Goal: Task Accomplishment & Management: Manage account settings

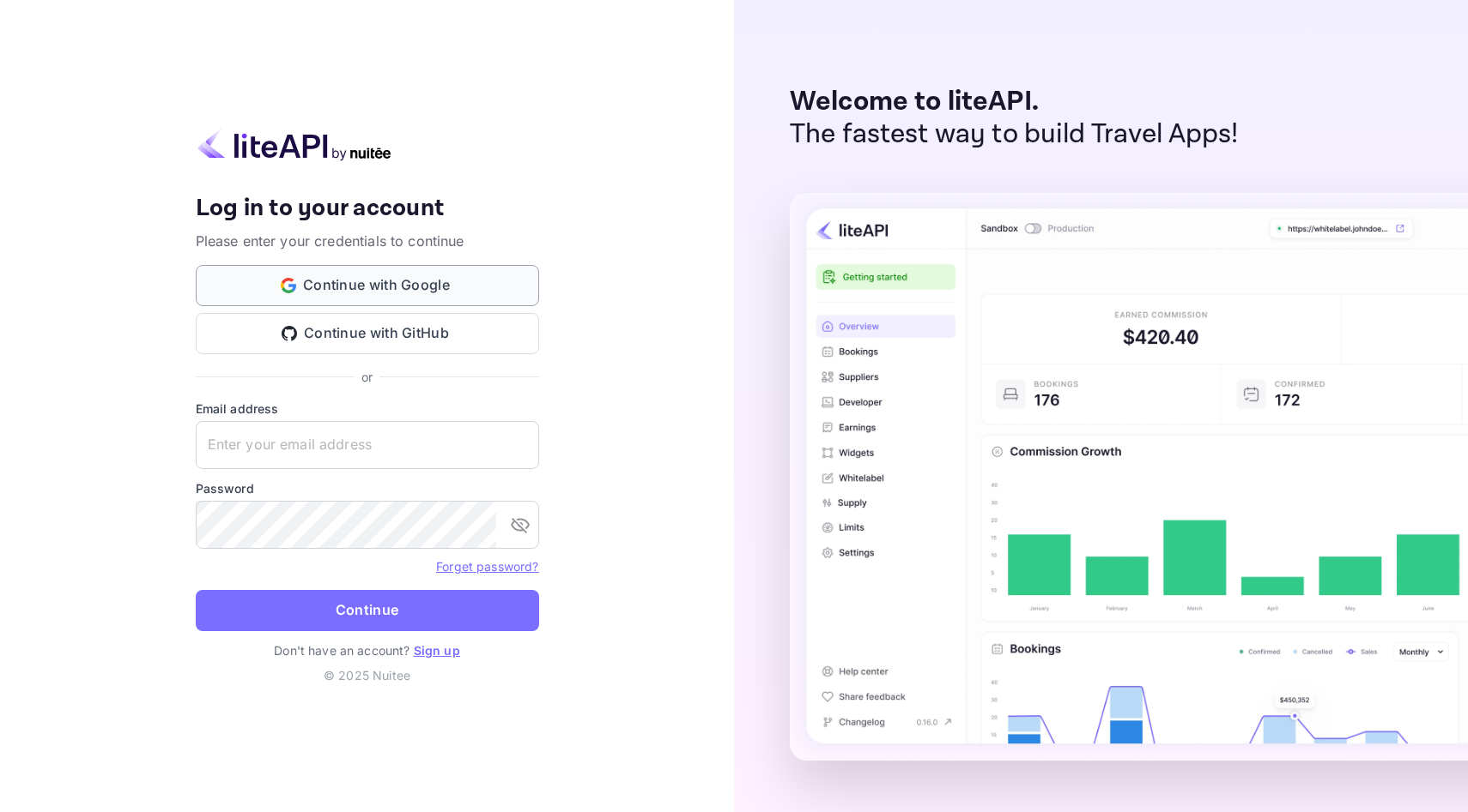
click at [423, 278] on button "Continue with Google" at bounding box center [367, 286] width 343 height 41
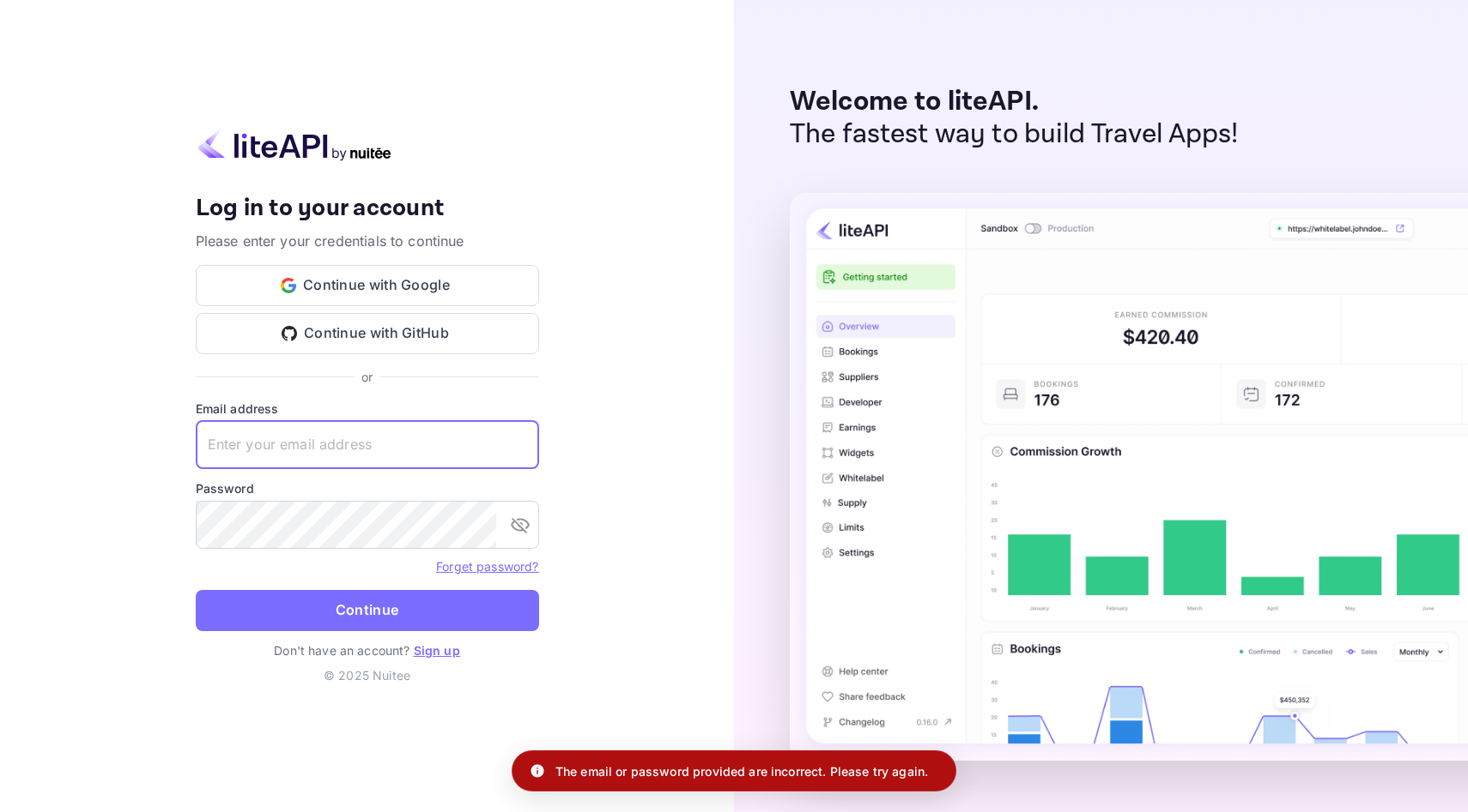
click at [338, 454] on input "text" at bounding box center [367, 445] width 343 height 48
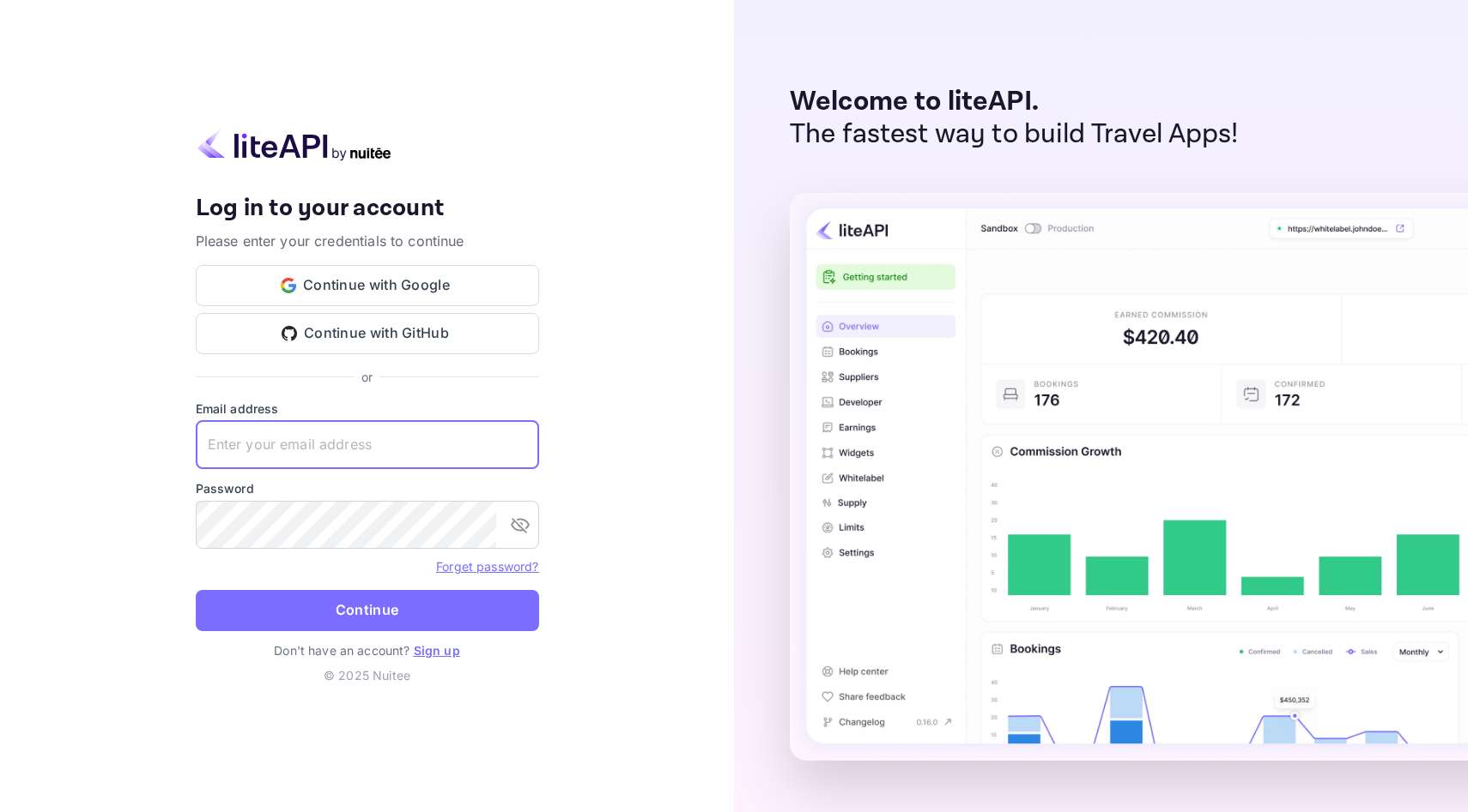
paste input "[EMAIL_ADDRESS][DOMAIN_NAME]"
type input "[EMAIL_ADDRESS][DOMAIN_NAME]"
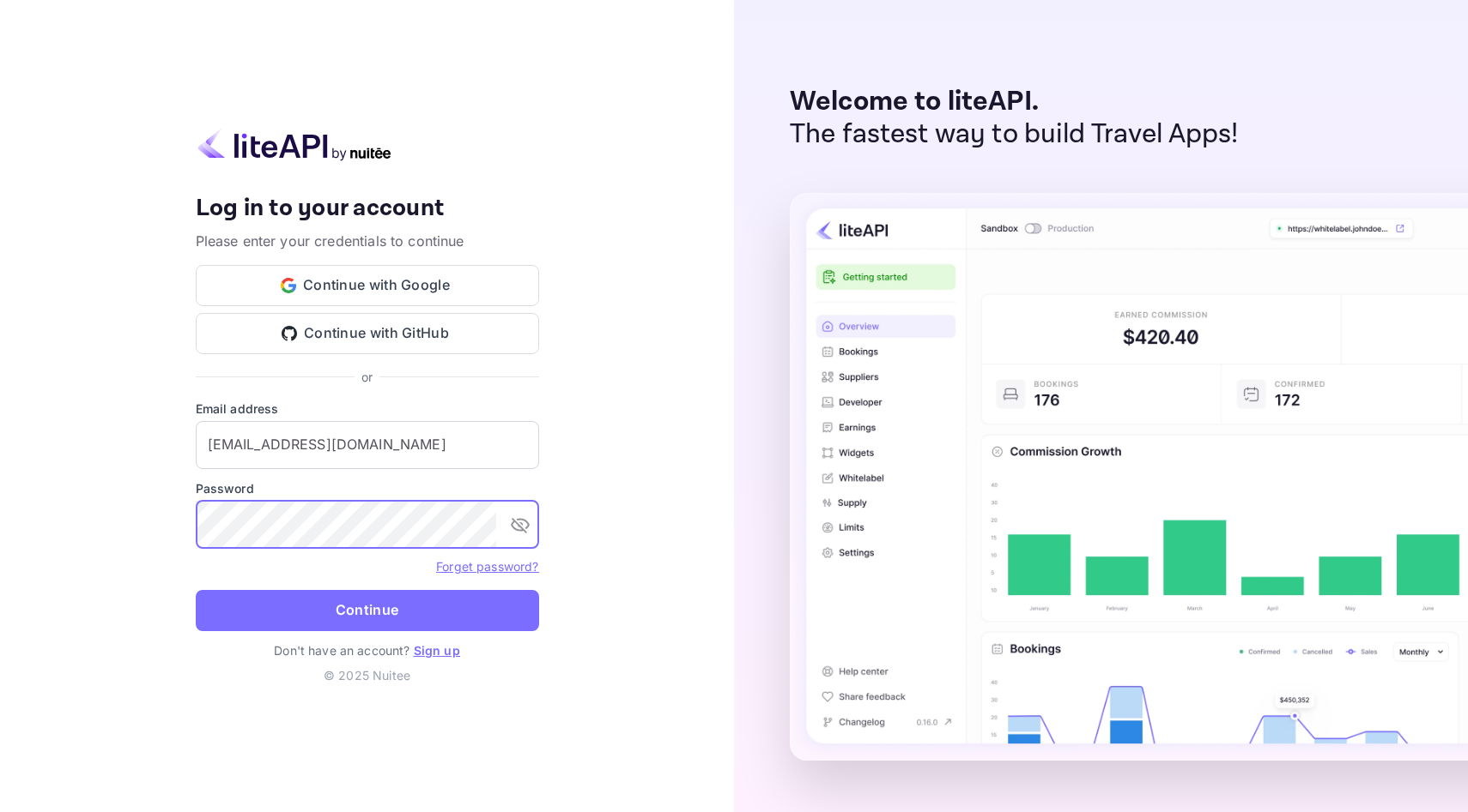
click at [362, 613] on button "Continue" at bounding box center [367, 611] width 343 height 41
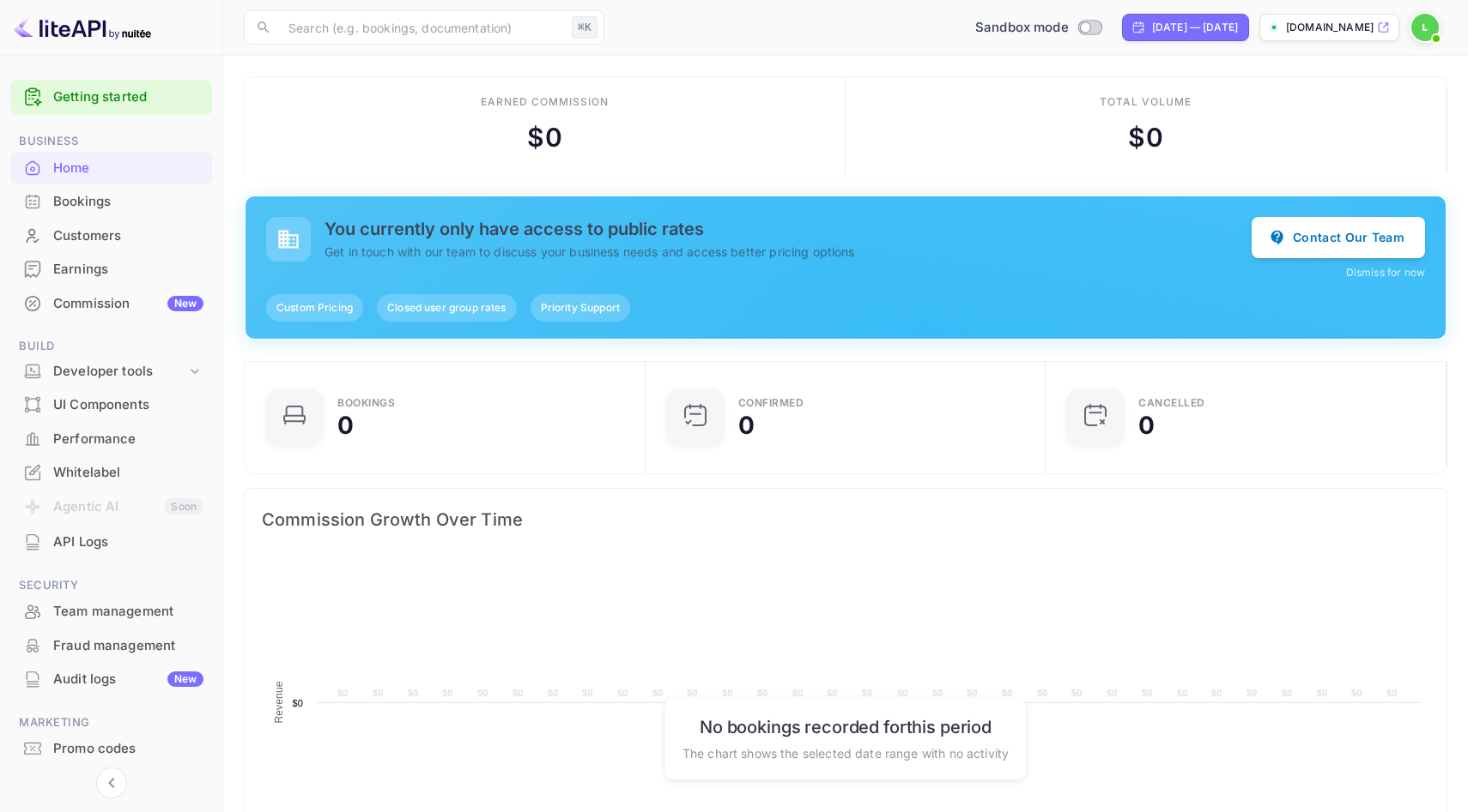
scroll to position [279, 390]
click at [108, 470] on div "Whitelabel" at bounding box center [128, 473] width 151 height 20
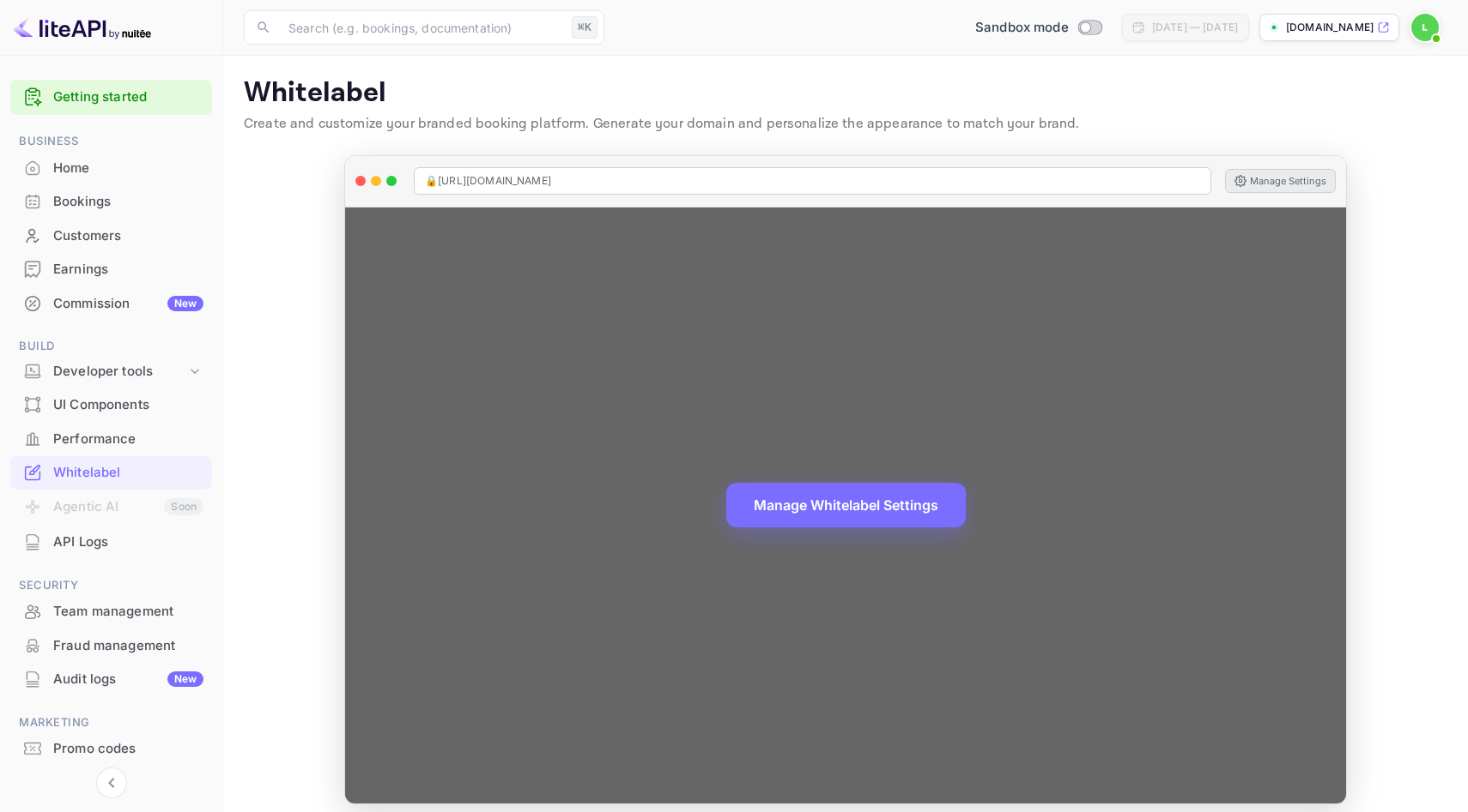
click at [1296, 177] on button "Manage Settings" at bounding box center [1280, 181] width 110 height 24
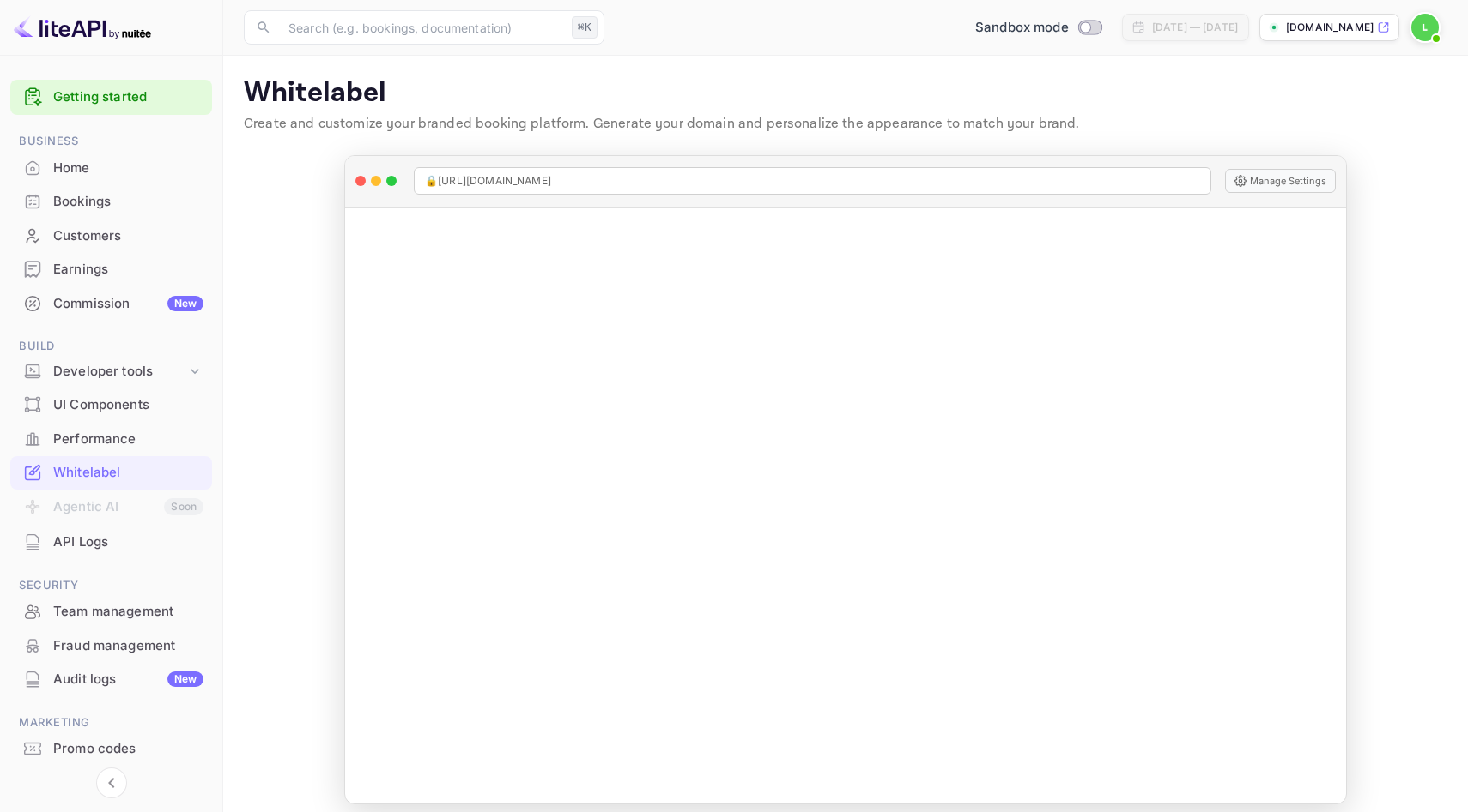
scroll to position [48, 0]
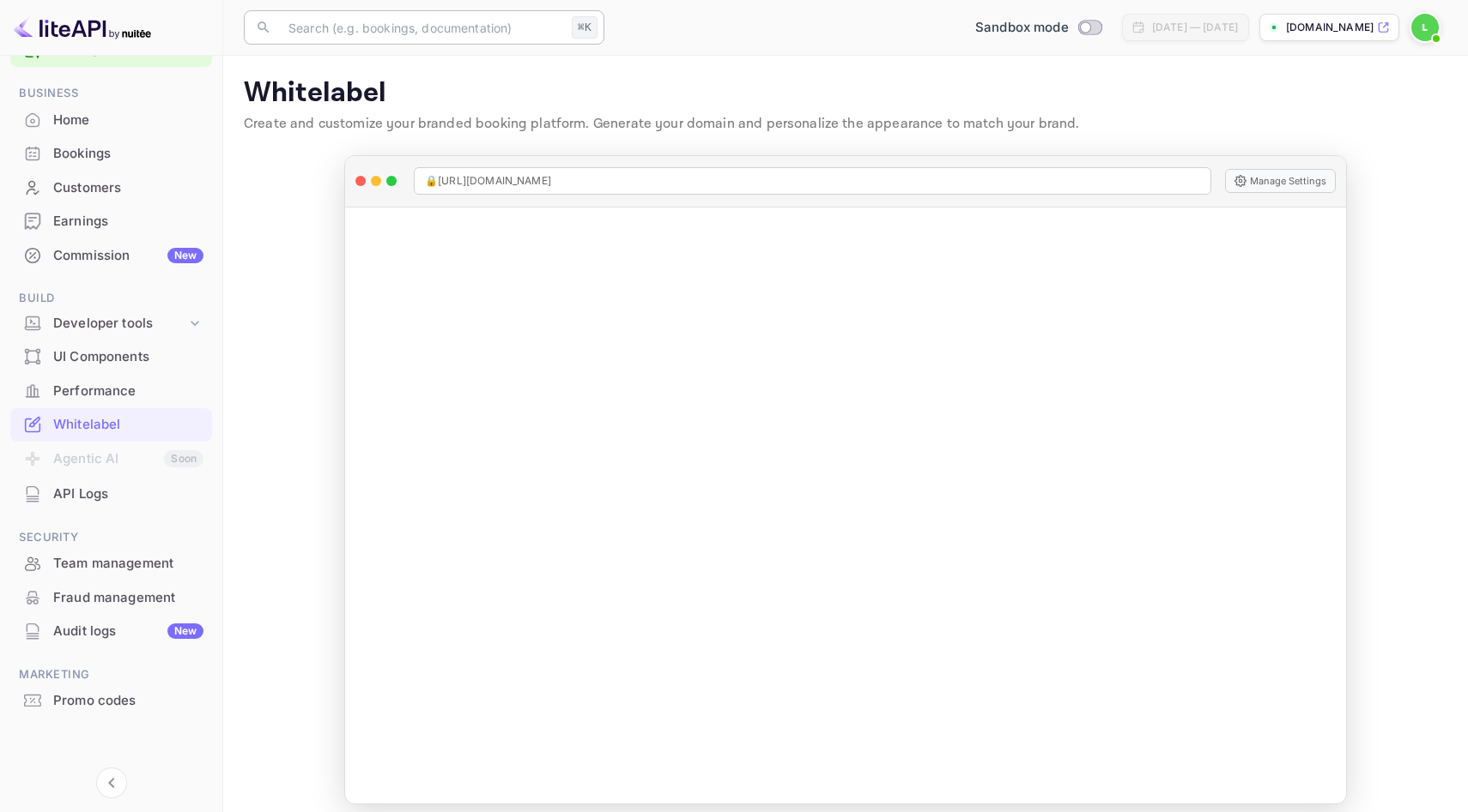
click at [431, 26] on input "text" at bounding box center [421, 28] width 287 height 35
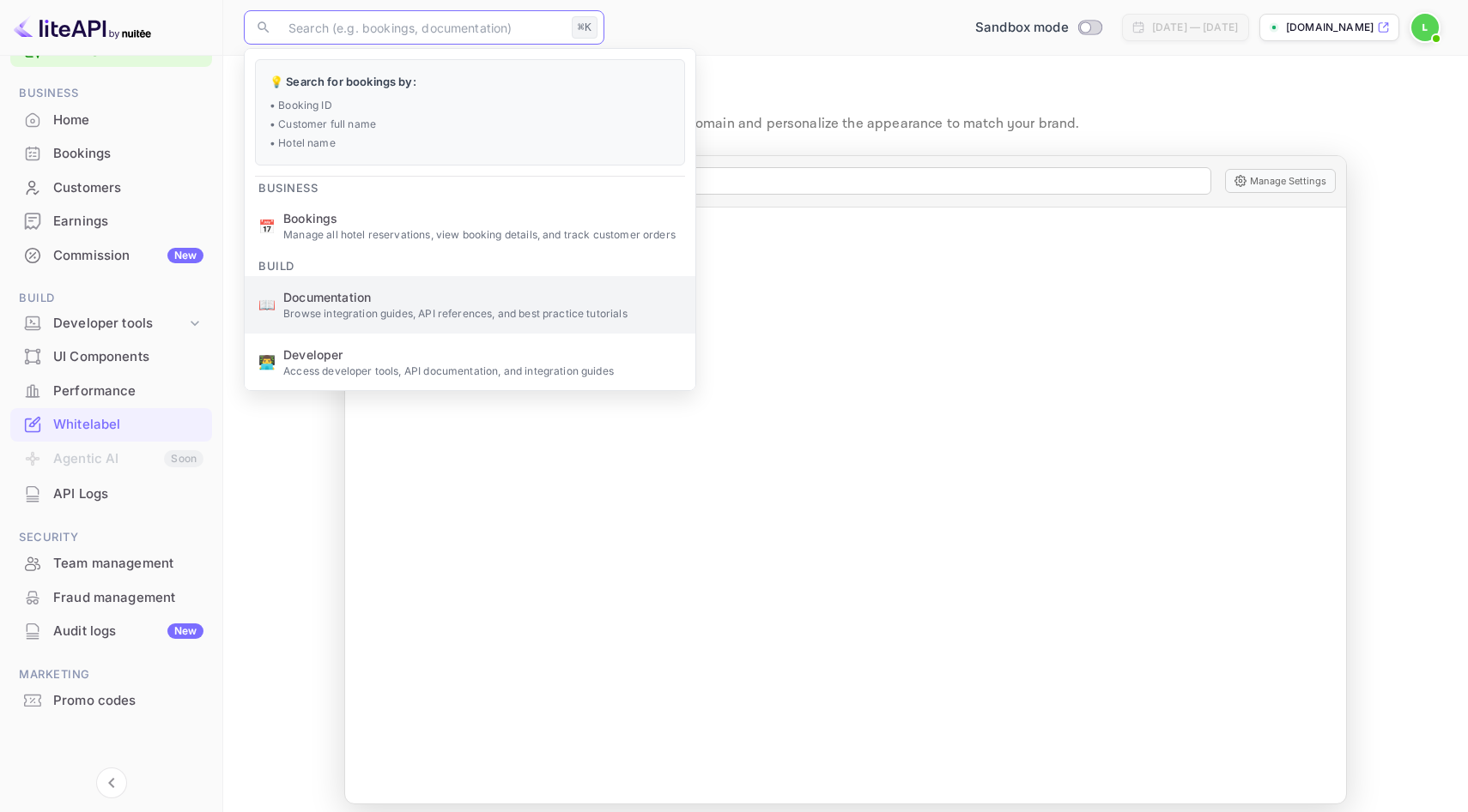
click at [443, 298] on span "Documentation" at bounding box center [482, 297] width 398 height 18
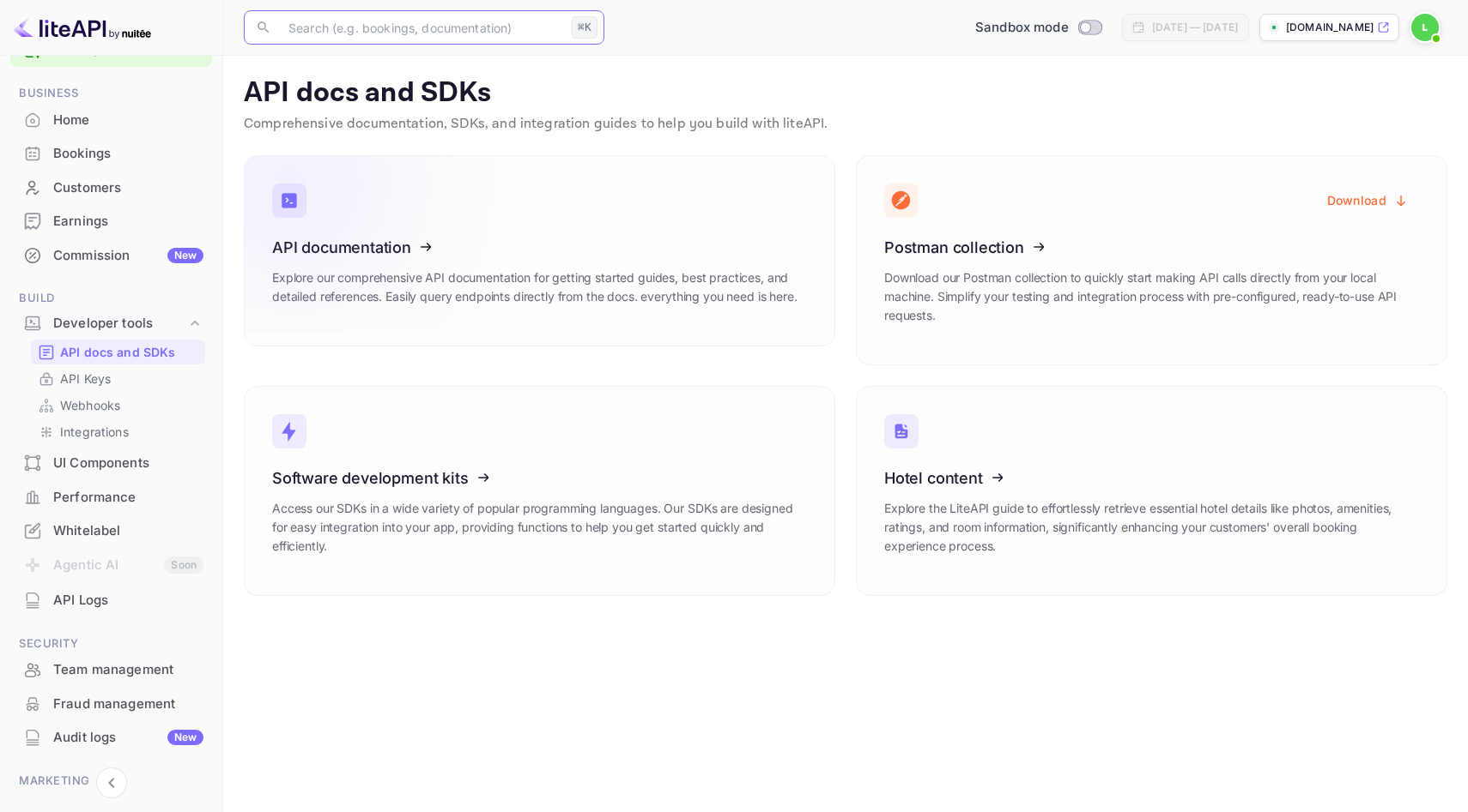
click at [550, 236] on link "API documentation Explore our comprehensive API documentation for getting start…" at bounding box center [540, 250] width 591 height 191
click at [172, 321] on div "Developer tools" at bounding box center [119, 324] width 133 height 20
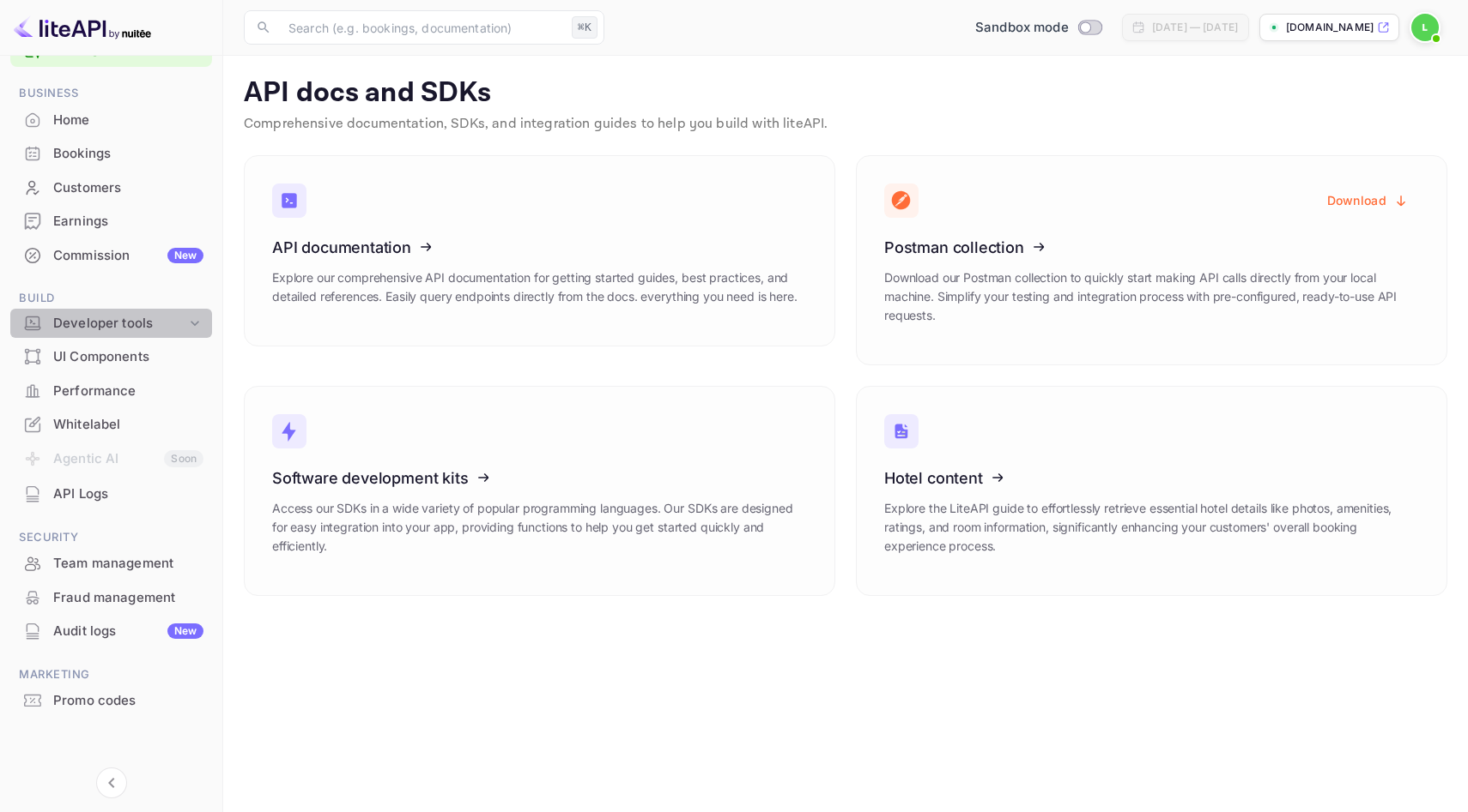
click at [171, 323] on div "Developer tools" at bounding box center [119, 324] width 133 height 20
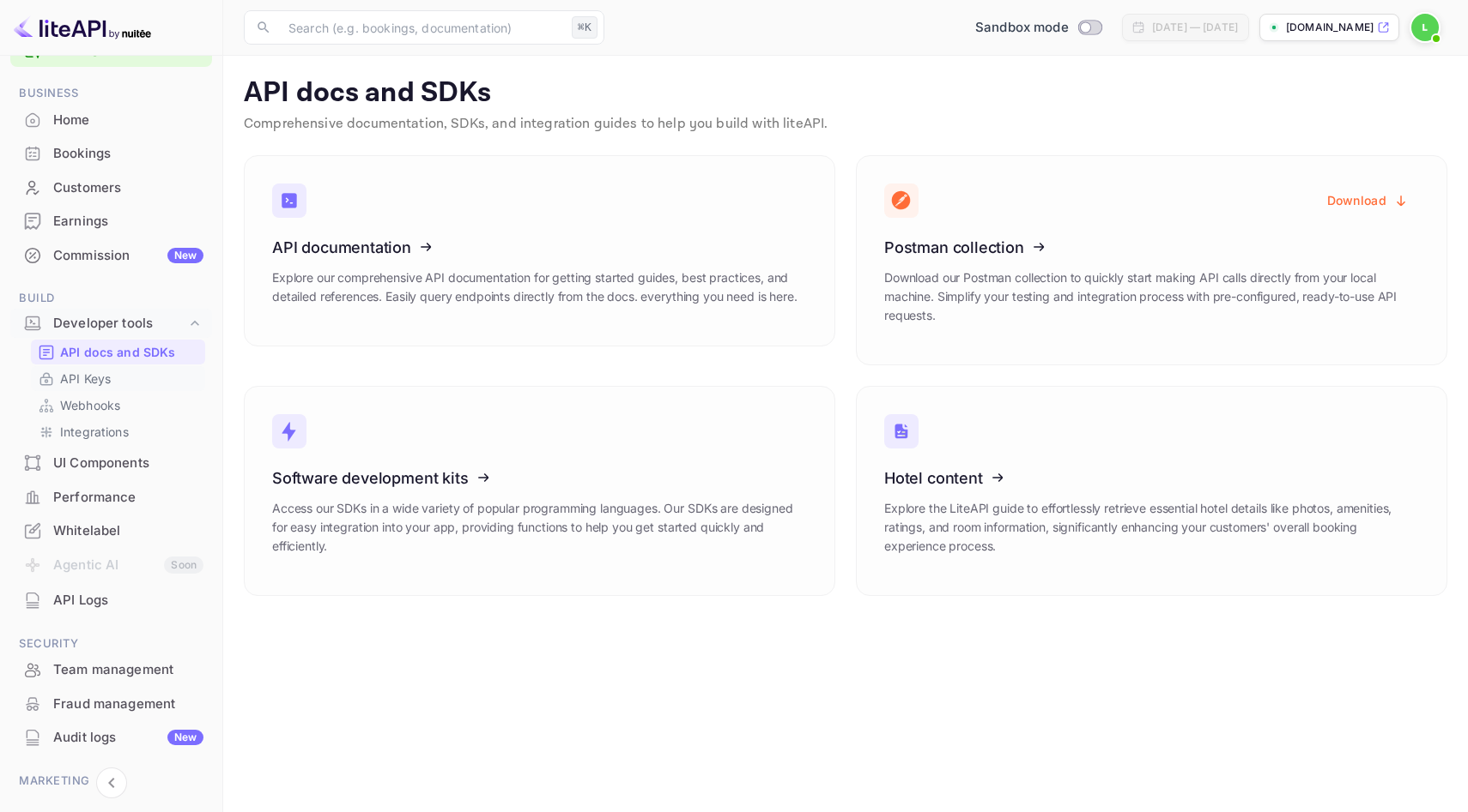
click at [137, 372] on link "API Keys" at bounding box center [118, 378] width 160 height 18
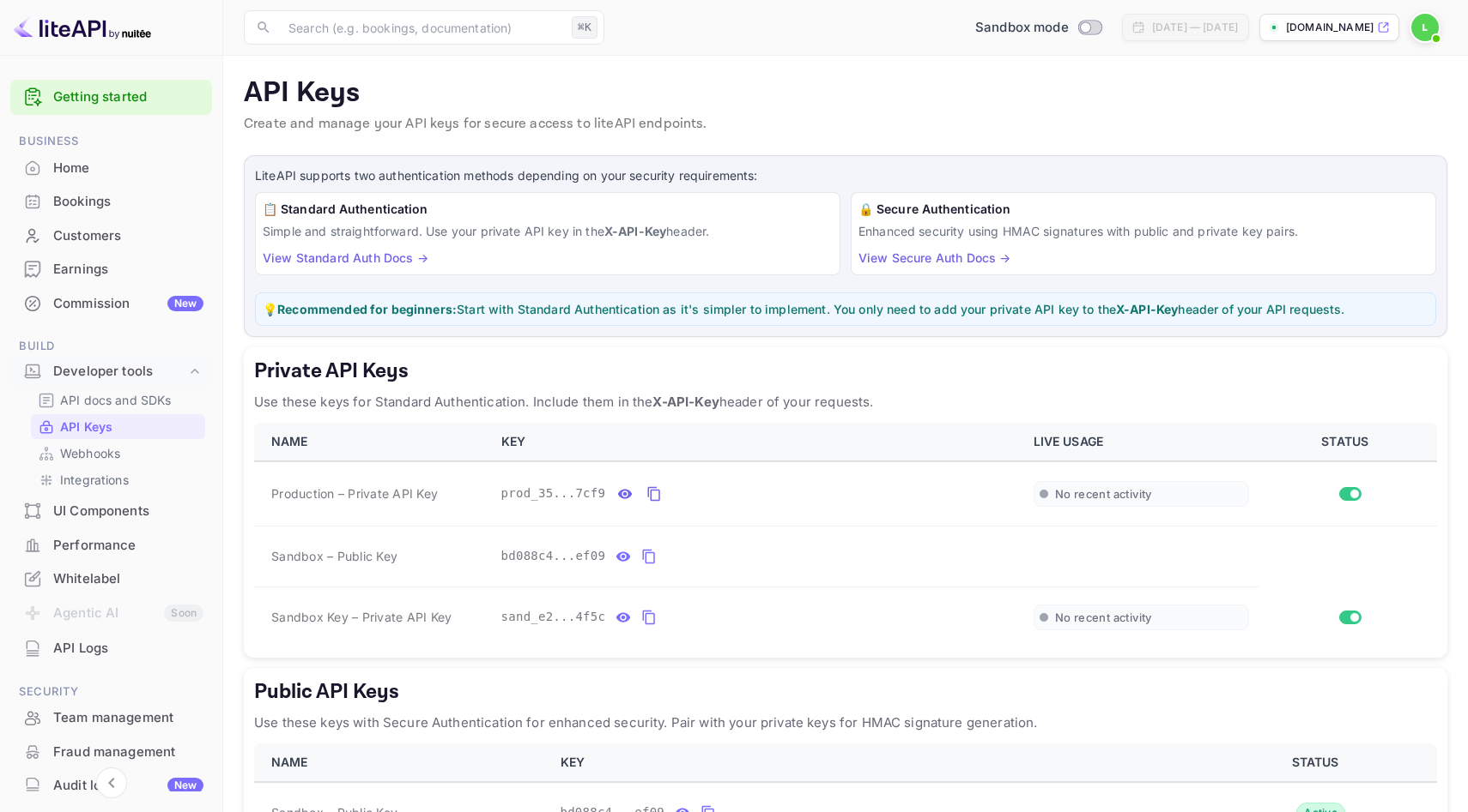
click at [97, 159] on div "Home" at bounding box center [128, 168] width 151 height 20
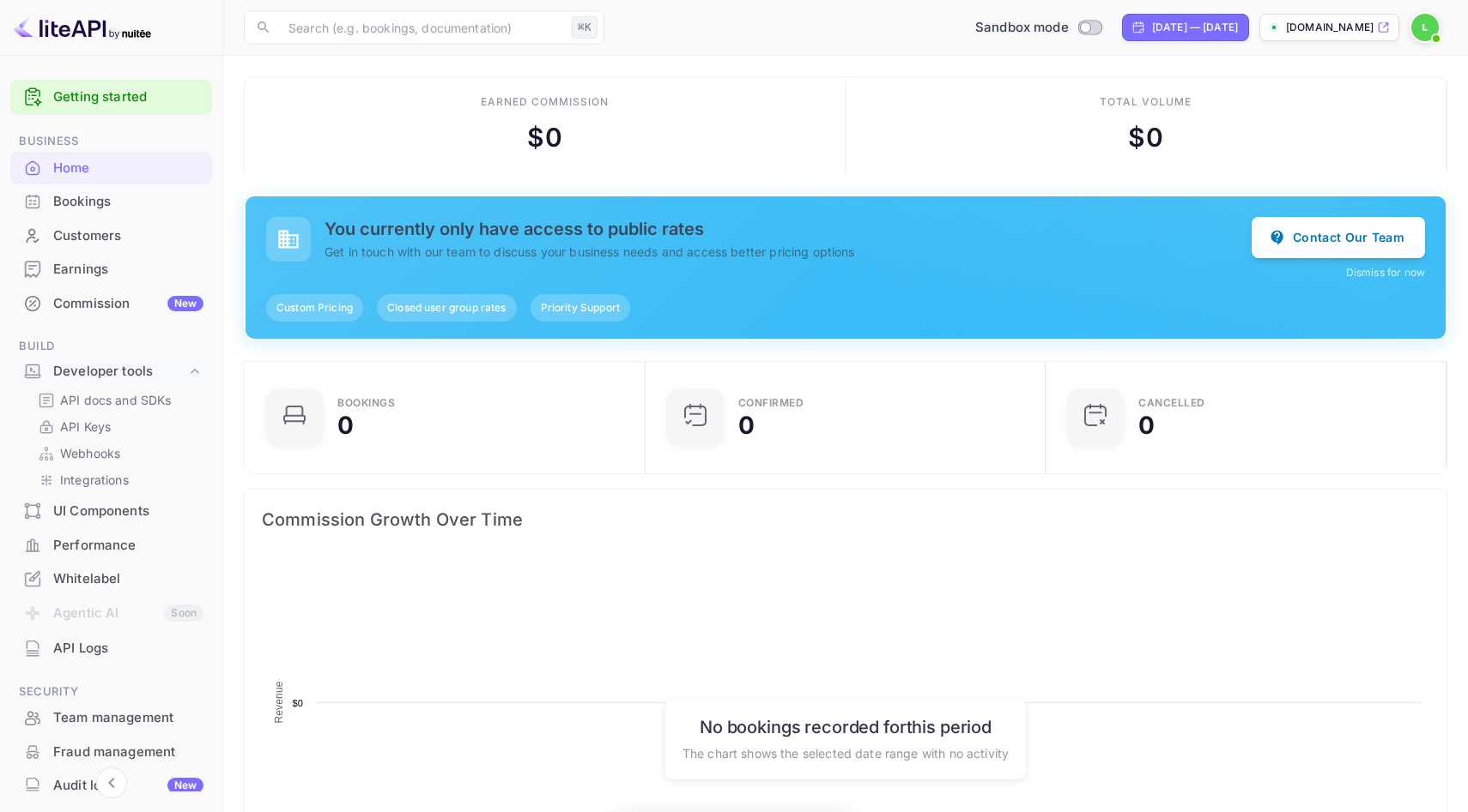
scroll to position [279, 390]
click at [112, 429] on link "API Keys" at bounding box center [118, 426] width 160 height 18
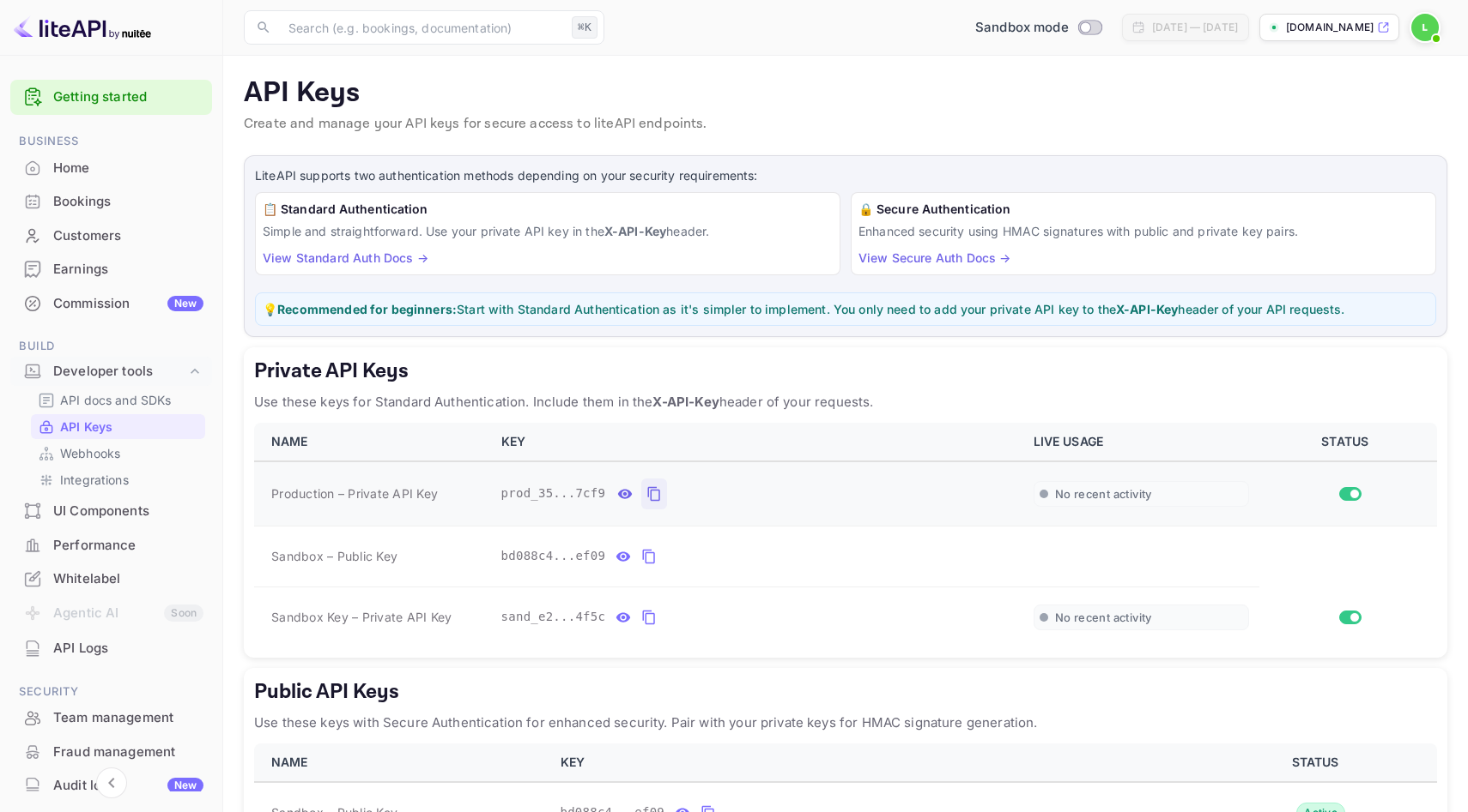
click at [651, 494] on icon "private api keys table" at bounding box center [653, 493] width 15 height 20
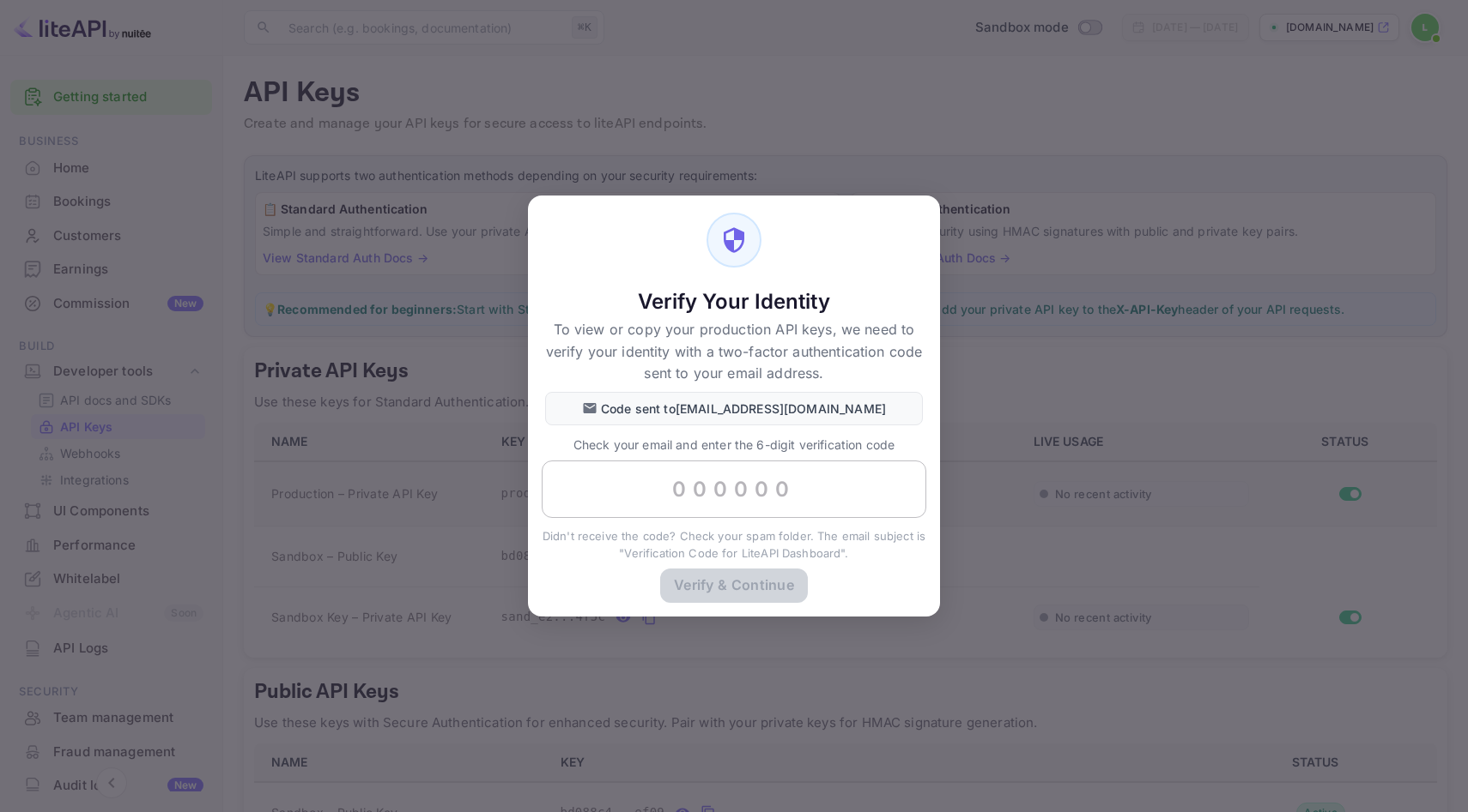
click at [670, 483] on input "text" at bounding box center [734, 490] width 385 height 59
paste input "307839"
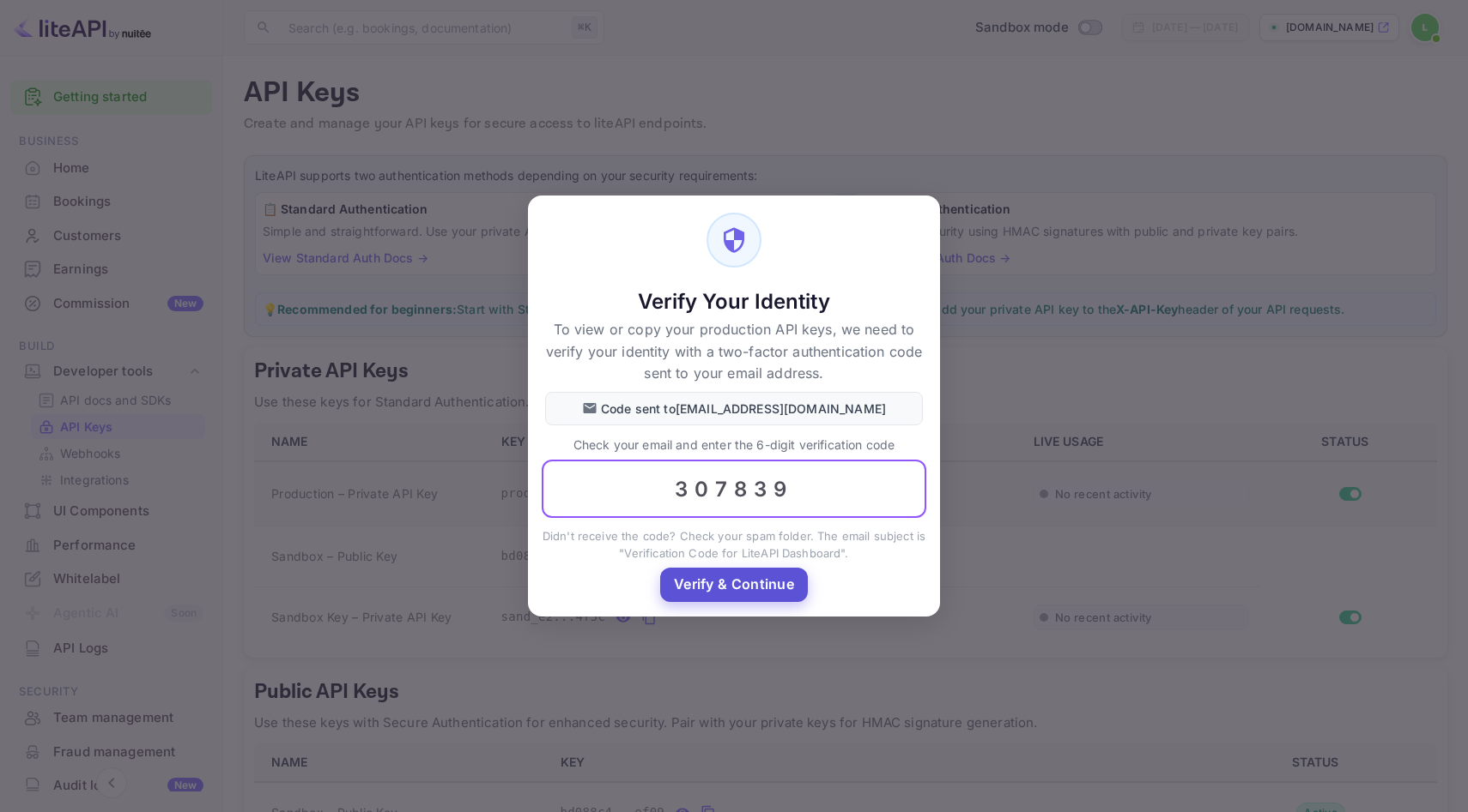
type input "307839"
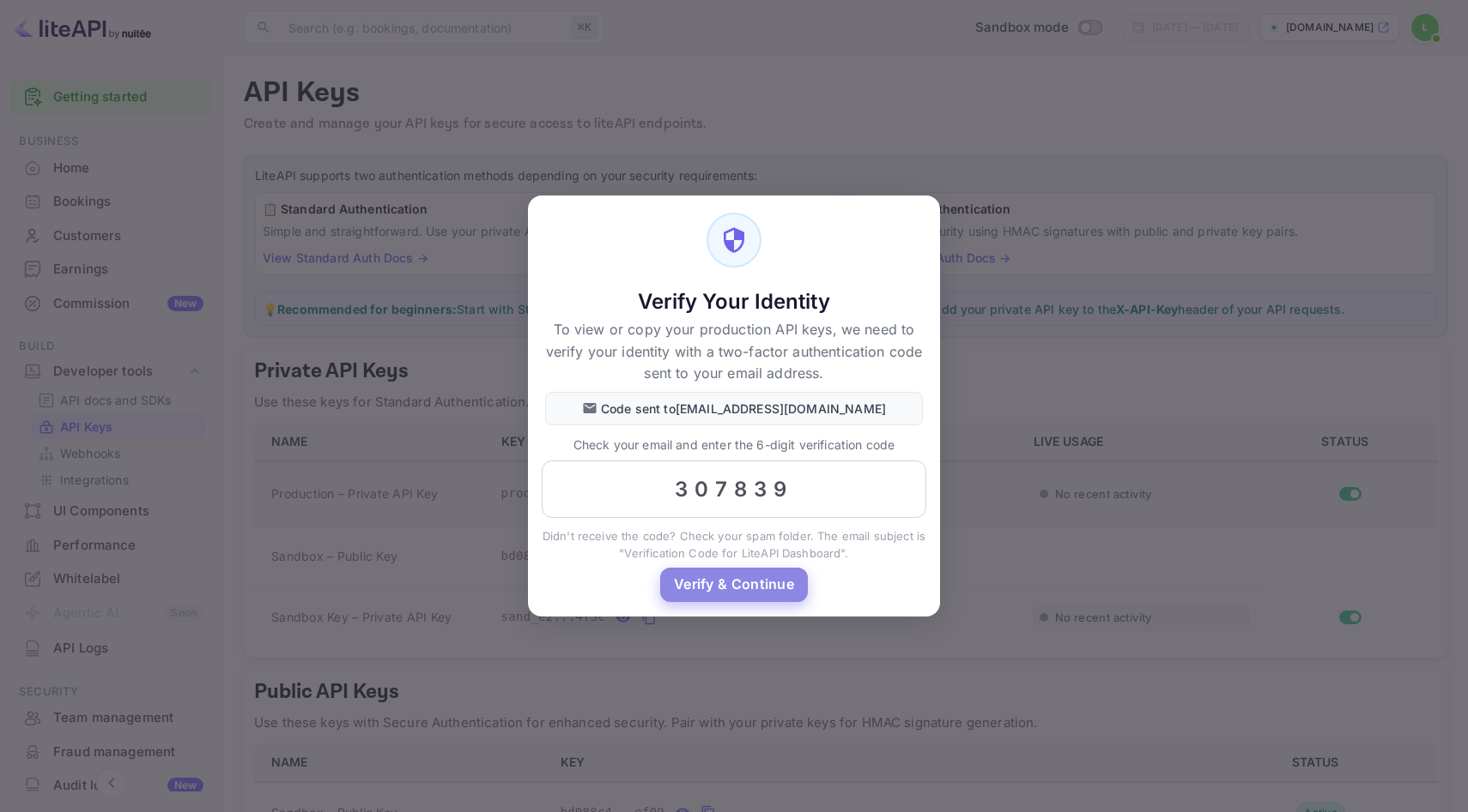
click at [746, 576] on button "Verify & Continue" at bounding box center [734, 585] width 148 height 34
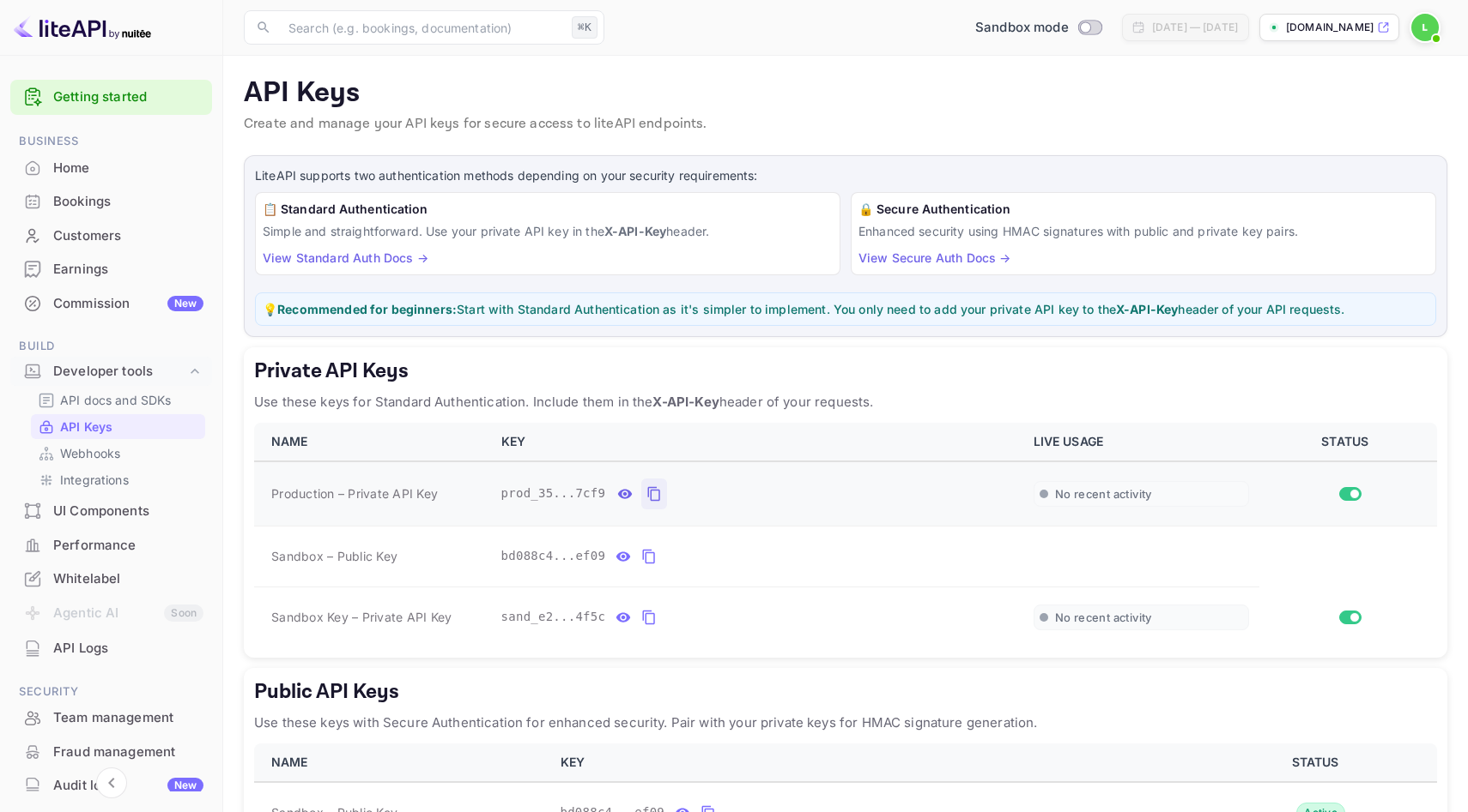
click at [656, 492] on icon "private api keys table" at bounding box center [653, 493] width 15 height 20
click at [647, 617] on icon "private api keys table" at bounding box center [648, 617] width 15 height 20
click at [129, 515] on div "UI Components" at bounding box center [128, 512] width 151 height 20
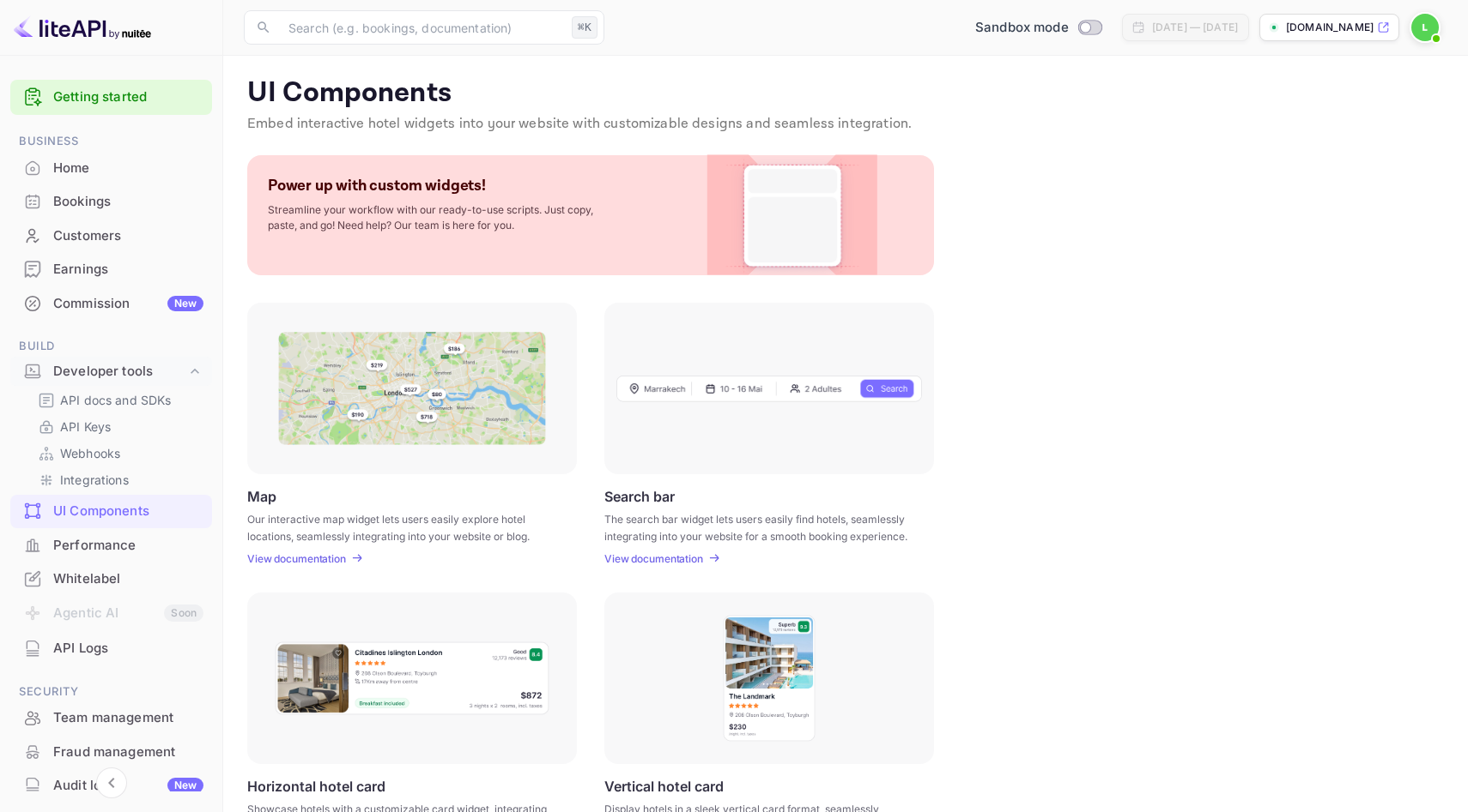
click at [1373, 32] on p "[DOMAIN_NAME]" at bounding box center [1329, 27] width 87 height 15
click at [113, 567] on div "Whitelabel" at bounding box center [111, 580] width 201 height 34
